Goal: Information Seeking & Learning: Learn about a topic

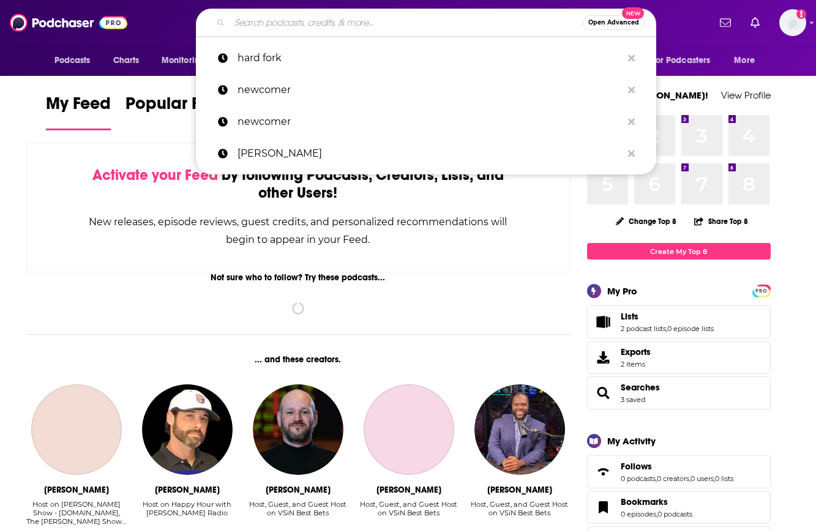
click at [345, 18] on input "Search podcasts, credits, & more..." at bounding box center [406, 23] width 353 height 20
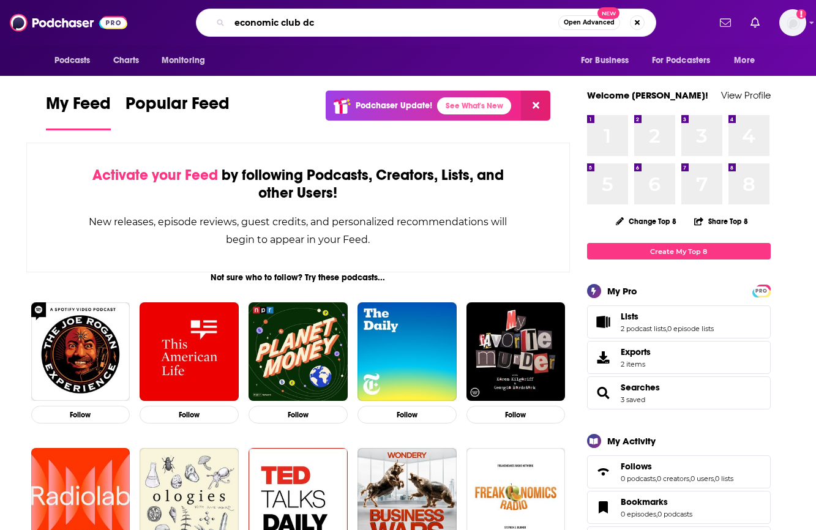
type input "economic club dc"
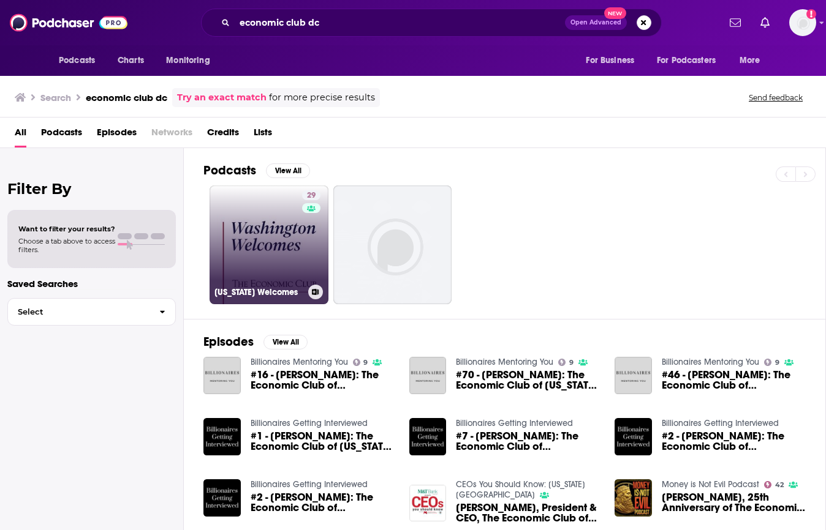
click at [275, 256] on link "29 [US_STATE] Welcomes" at bounding box center [268, 245] width 119 height 119
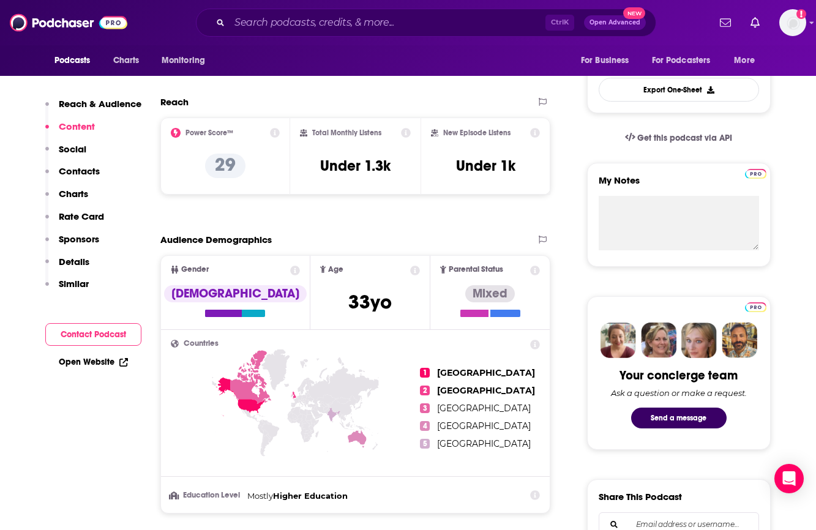
scroll to position [306, 0]
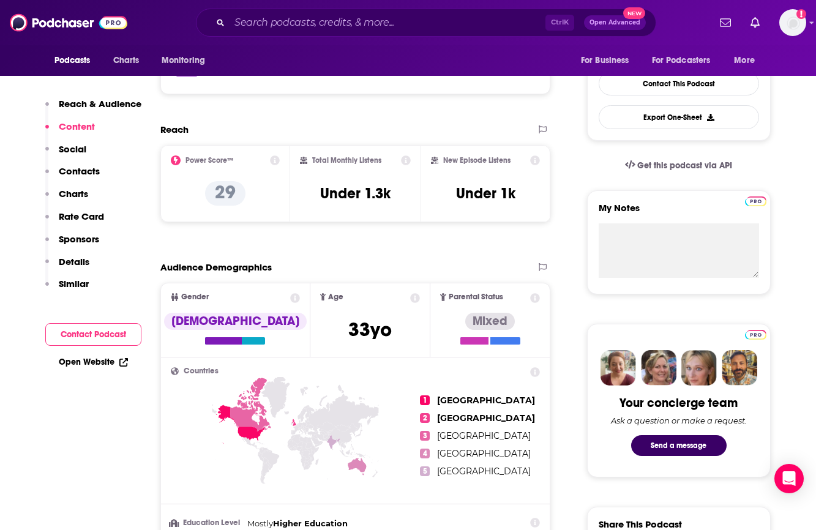
click at [90, 104] on p "Reach & Audience" at bounding box center [100, 104] width 83 height 12
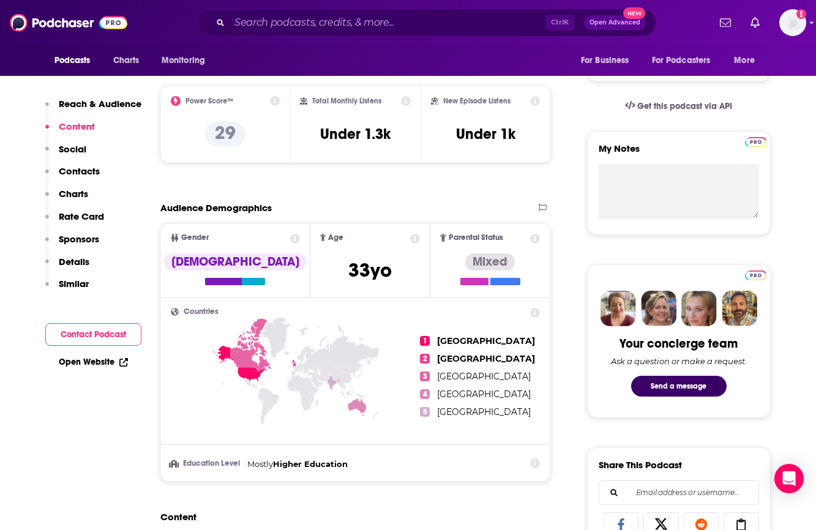
scroll to position [368, 0]
